Goal: Communication & Community: Participate in discussion

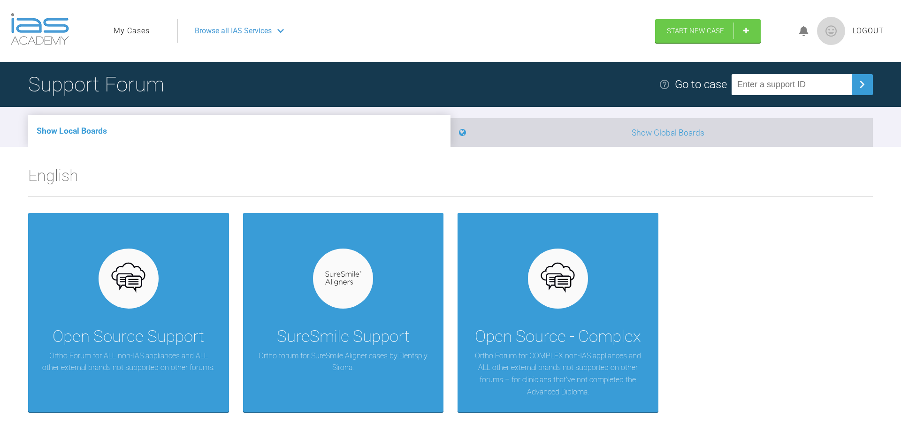
click at [628, 132] on li "Show Global Boards" at bounding box center [662, 132] width 423 height 29
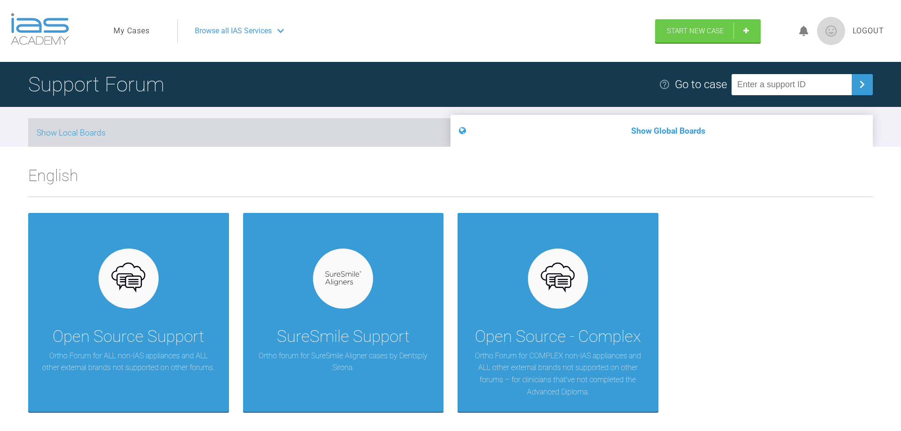
click at [378, 144] on li "Show Local Boards" at bounding box center [239, 132] width 423 height 29
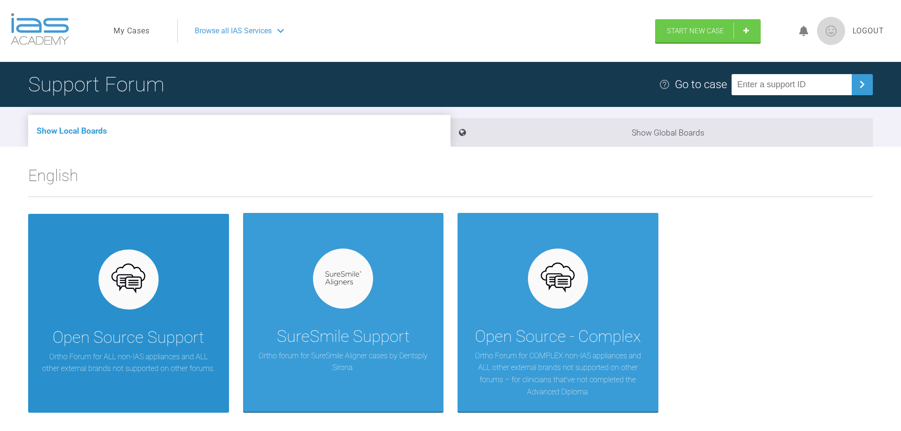
click at [164, 309] on div "Open Source Support Ortho Forum for ALL non-IAS appliances and ALL other extern…" at bounding box center [128, 313] width 201 height 199
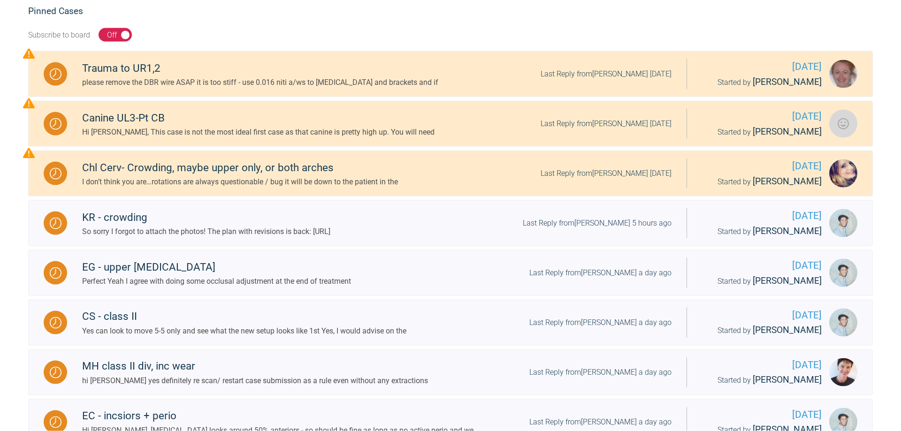
scroll to position [192, 0]
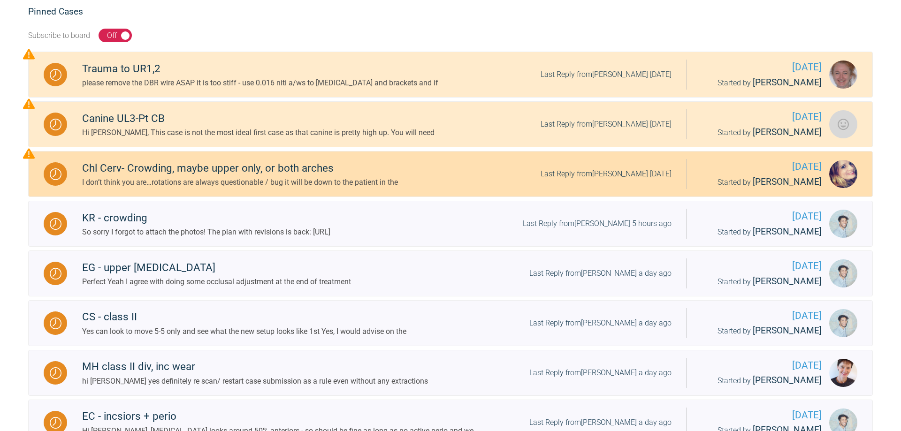
click at [854, 177] on img at bounding box center [844, 174] width 28 height 28
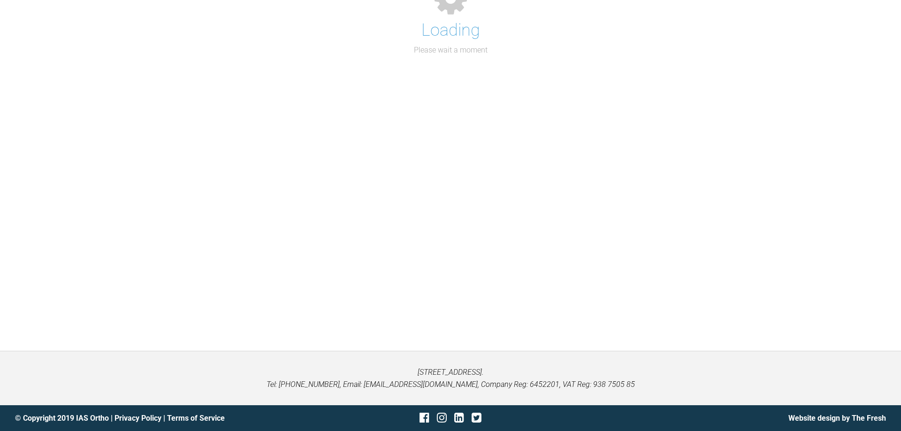
scroll to position [98, 0]
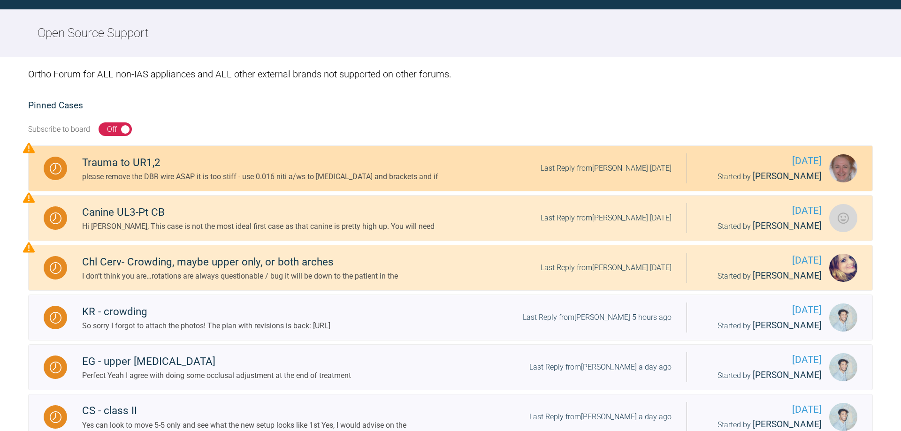
click at [218, 180] on div "please remove the DBR wire ASAP it is too stiff - use 0.016 niti a/ws to [MEDIC…" at bounding box center [260, 177] width 356 height 12
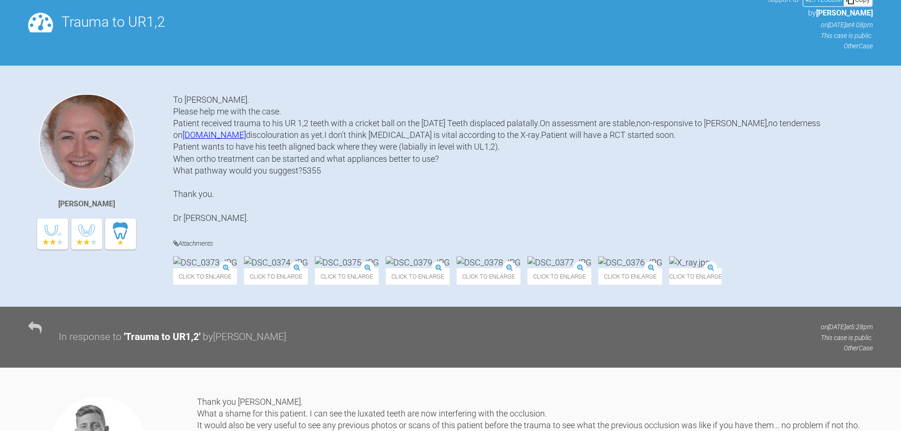
scroll to position [193, 0]
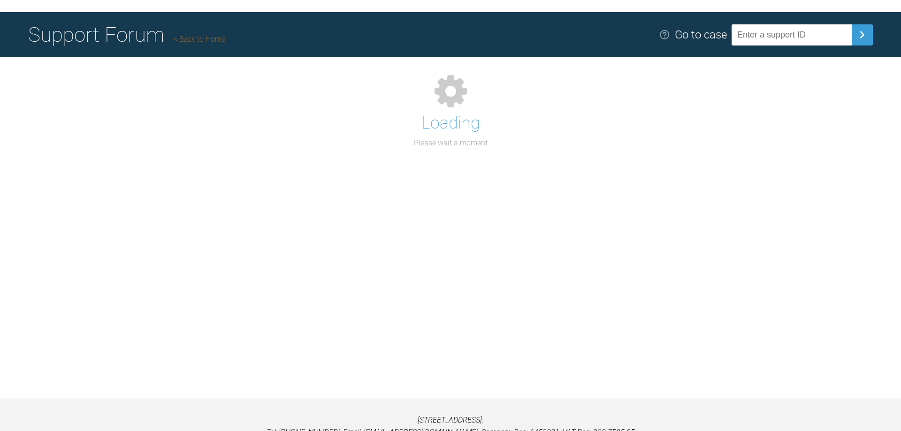
scroll to position [98, 0]
